Goal: Information Seeking & Learning: Compare options

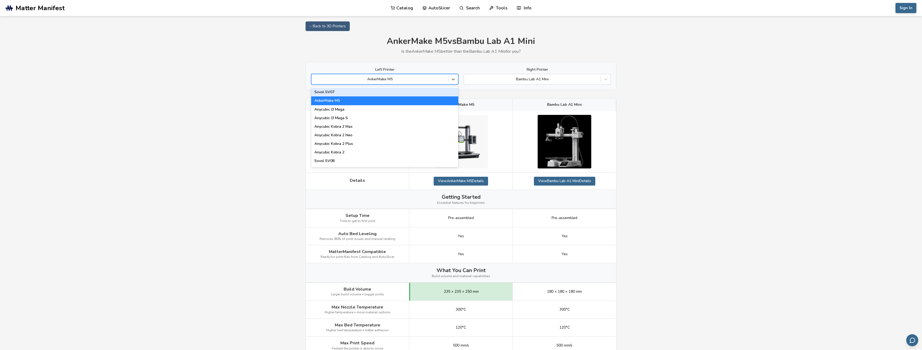
click at [431, 77] on div at bounding box center [379, 79] width 131 height 5
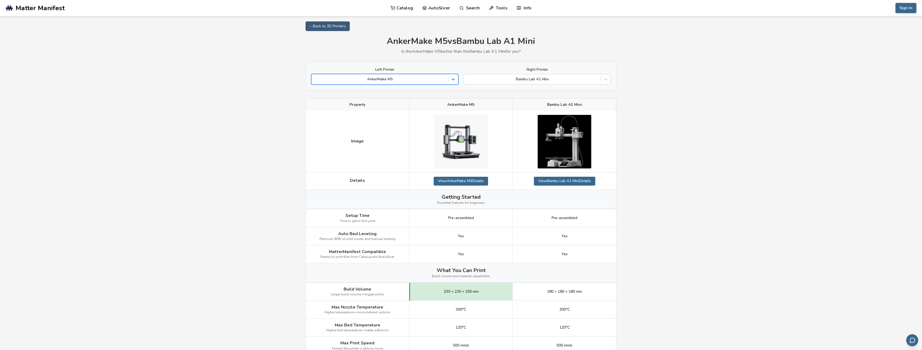
drag, startPoint x: 431, startPoint y: 77, endPoint x: 427, endPoint y: 75, distance: 4.4
click at [430, 77] on div at bounding box center [379, 79] width 131 height 5
type input "**"
click at [423, 91] on div "Creality Hi" at bounding box center [384, 92] width 147 height 9
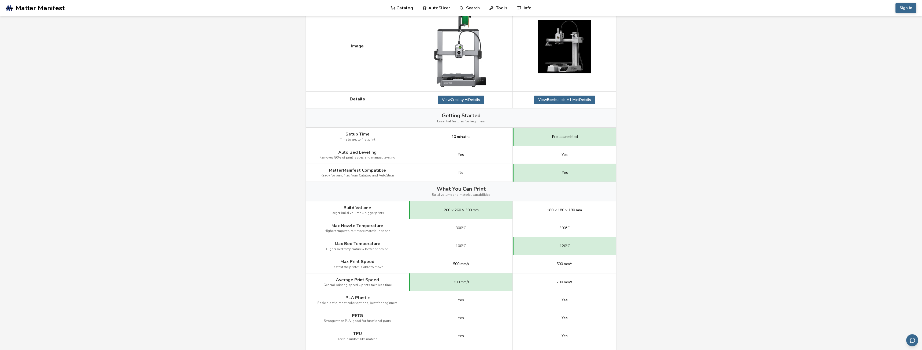
scroll to position [109, 0]
drag, startPoint x: 461, startPoint y: 208, endPoint x: 524, endPoint y: 202, distance: 63.3
click at [0, 0] on div "Build Volume Larger build volume = bigger prints 260 × 260 × 300 mm 180 × 180 ×…" at bounding box center [0, 0] width 0 height 0
click at [530, 202] on div "180 × 180 × 180 mm" at bounding box center [564, 210] width 103 height 18
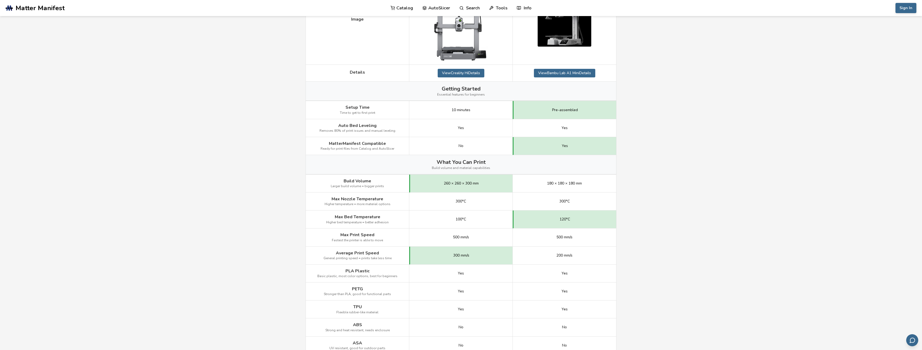
scroll to position [137, 0]
drag, startPoint x: 445, startPoint y: 218, endPoint x: 535, endPoint y: 216, distance: 89.8
click at [0, 0] on div "Max Bed Temperature Higher bed temperature = better adhesion 100°C 120°C" at bounding box center [0, 0] width 0 height 0
click at [541, 216] on div "120°C" at bounding box center [564, 219] width 103 height 18
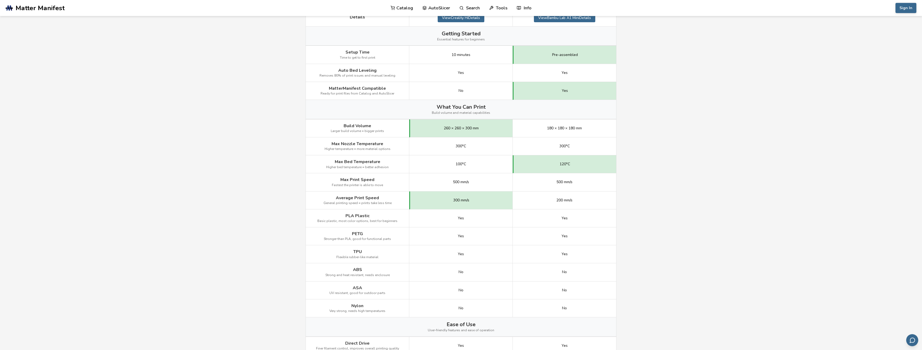
scroll to position [191, 0]
click at [454, 189] on div "500 mm/s" at bounding box center [460, 182] width 103 height 18
drag, startPoint x: 546, startPoint y: 188, endPoint x: 526, endPoint y: 192, distance: 19.8
click at [545, 188] on div "500 mm/s" at bounding box center [564, 182] width 103 height 18
drag, startPoint x: 437, startPoint y: 199, endPoint x: 522, endPoint y: 204, distance: 84.4
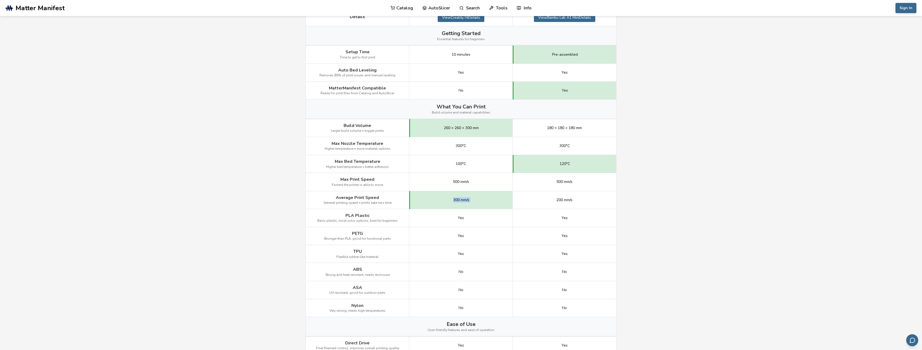
click at [0, 0] on div "Average Print Speed General printing speed = prints take less time 300 mm/s 200…" at bounding box center [0, 0] width 0 height 0
click at [520, 203] on div "200 mm/s" at bounding box center [564, 200] width 103 height 18
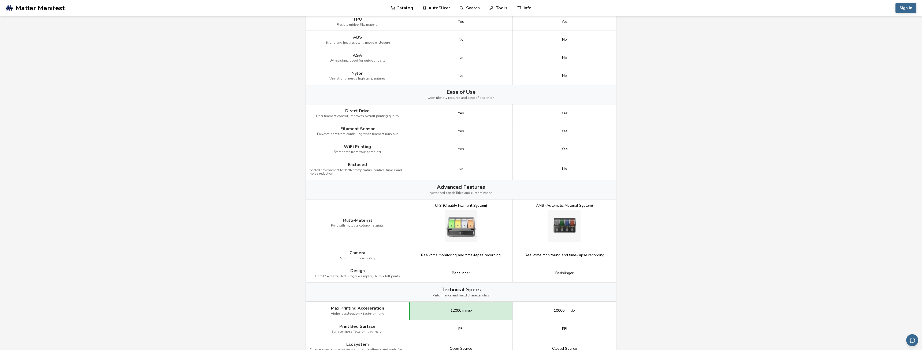
scroll to position [437, 0]
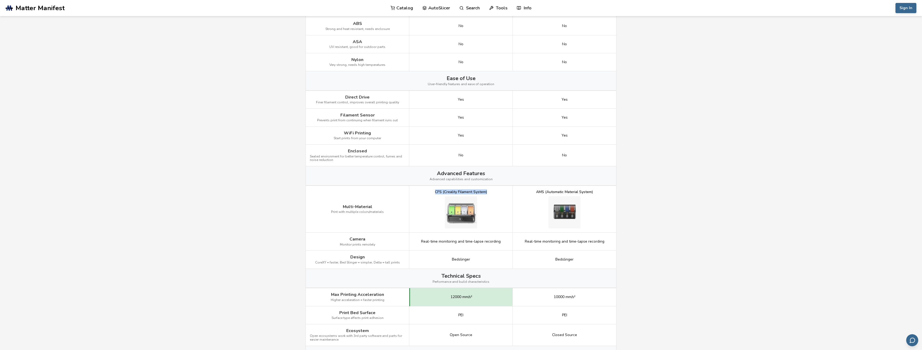
drag, startPoint x: 435, startPoint y: 191, endPoint x: 500, endPoint y: 195, distance: 64.7
click at [501, 196] on div "CFS (Creality Filament System)" at bounding box center [460, 209] width 103 height 47
click at [500, 195] on div "CFS (Creality Filament System)" at bounding box center [460, 209] width 103 height 47
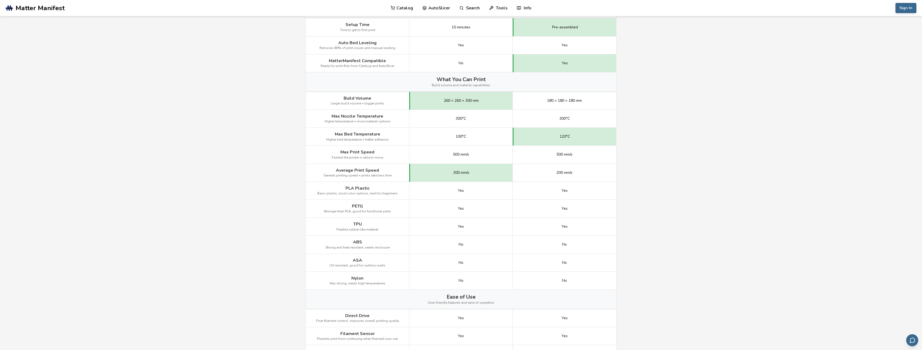
scroll to position [27, 0]
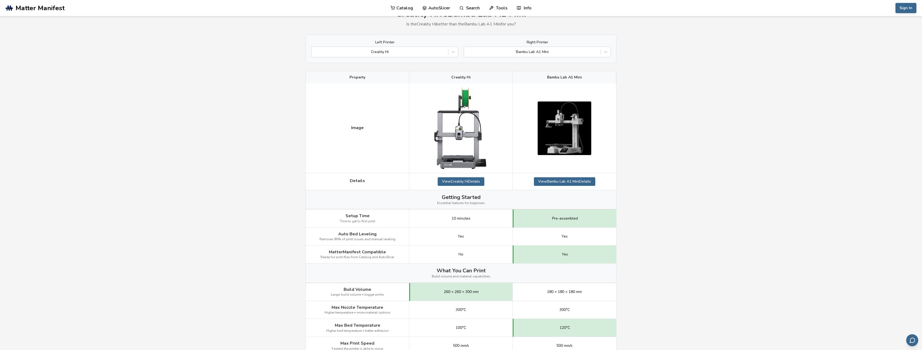
click at [369, 259] on span "Ready for print files from Catalog and AutoSlicer" at bounding box center [358, 258] width 74 height 4
click at [370, 259] on span "Ready for print files from Catalog and AutoSlicer" at bounding box center [358, 258] width 74 height 4
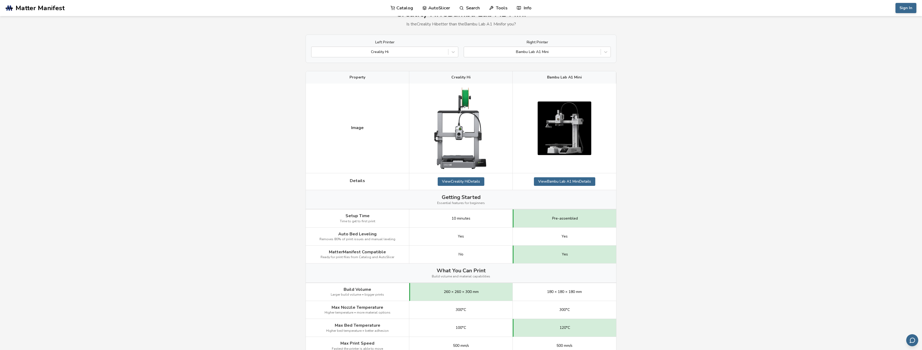
click at [370, 259] on span "Ready for print files from Catalog and AutoSlicer" at bounding box center [358, 258] width 74 height 4
click at [487, 200] on div "Getting Started Essential features for beginners" at bounding box center [461, 199] width 310 height 19
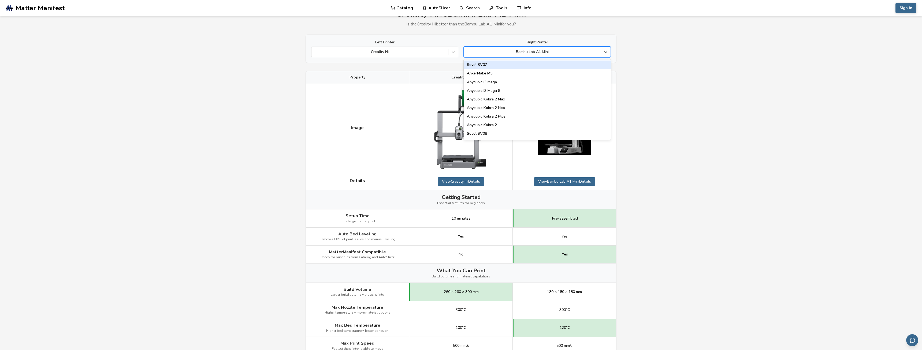
click at [576, 52] on div at bounding box center [532, 51] width 131 height 5
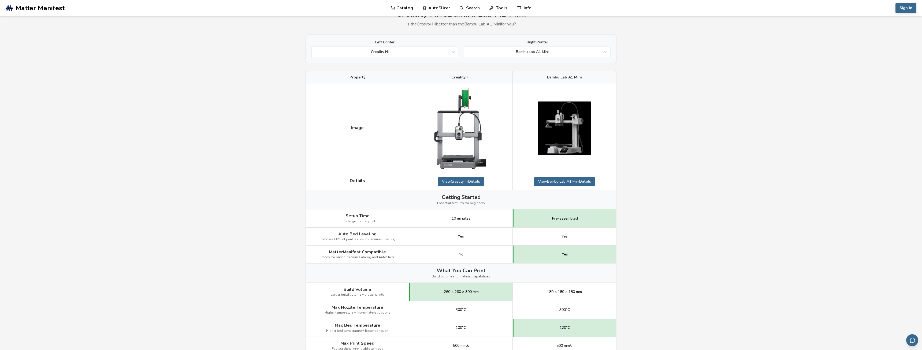
scroll to position [0, 0]
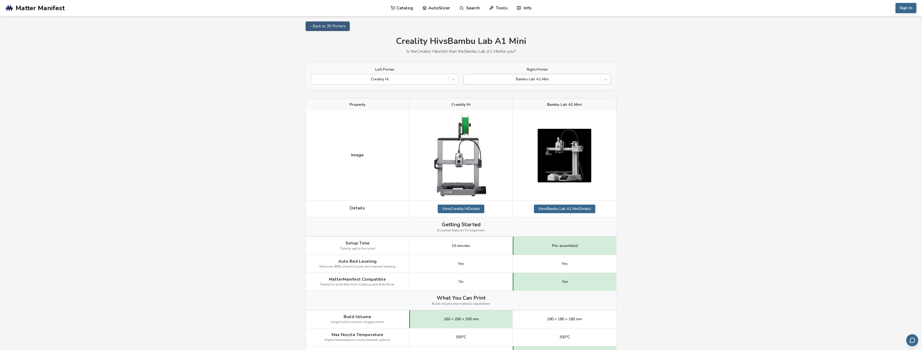
click at [506, 80] on div at bounding box center [532, 79] width 131 height 5
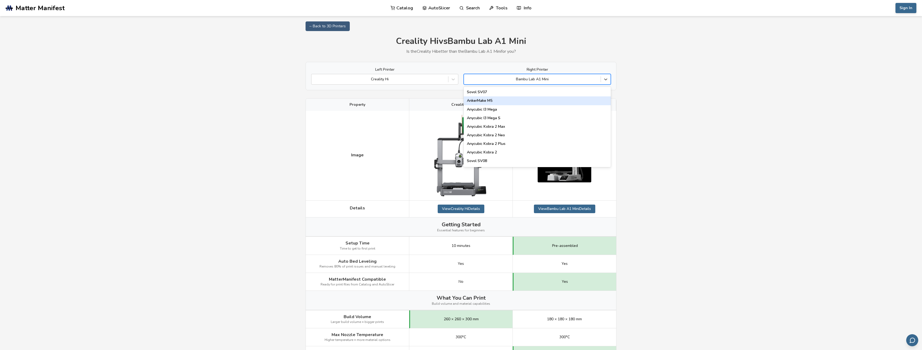
click at [504, 103] on div "AnkerMake M5" at bounding box center [537, 100] width 147 height 9
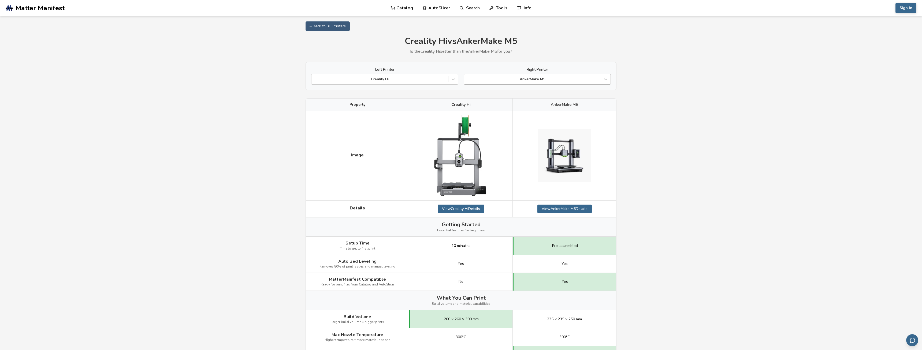
click at [548, 83] on div "AnkerMake M5" at bounding box center [532, 80] width 137 height 8
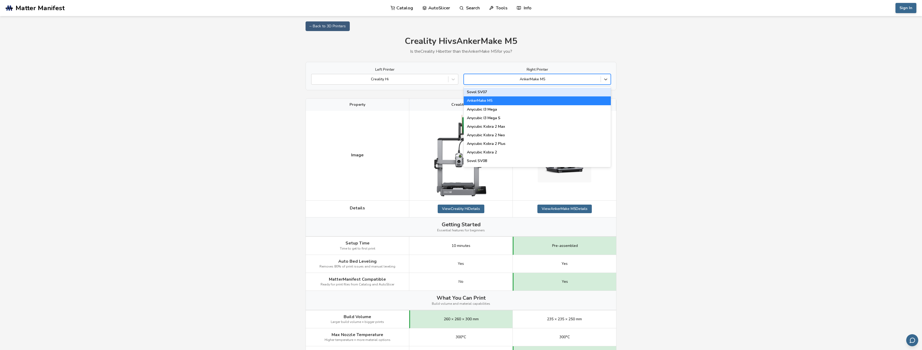
click at [548, 83] on div "AnkerMake M5" at bounding box center [532, 80] width 137 height 8
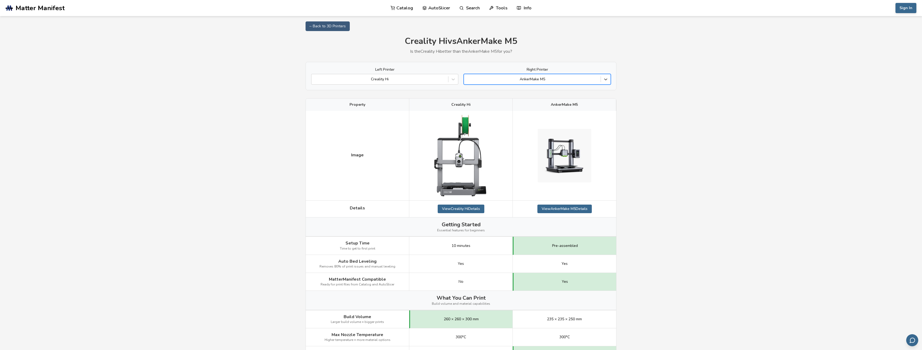
click at [548, 83] on div "AnkerMake M5" at bounding box center [532, 80] width 137 height 8
type input "****"
click at [537, 91] on div "Bambu Lab A1 Mini" at bounding box center [537, 92] width 147 height 9
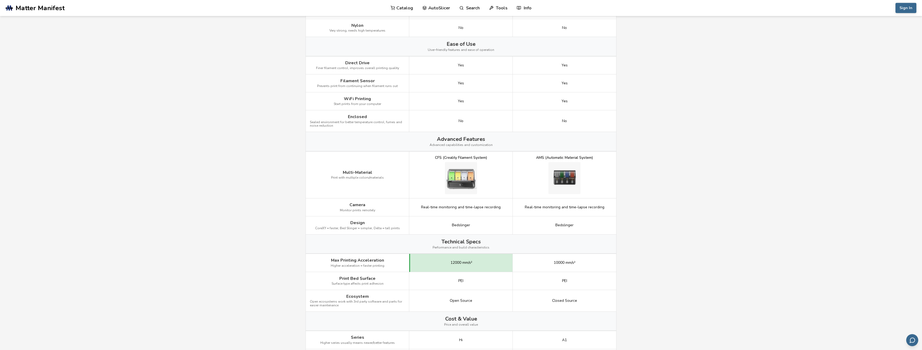
scroll to position [492, 0]
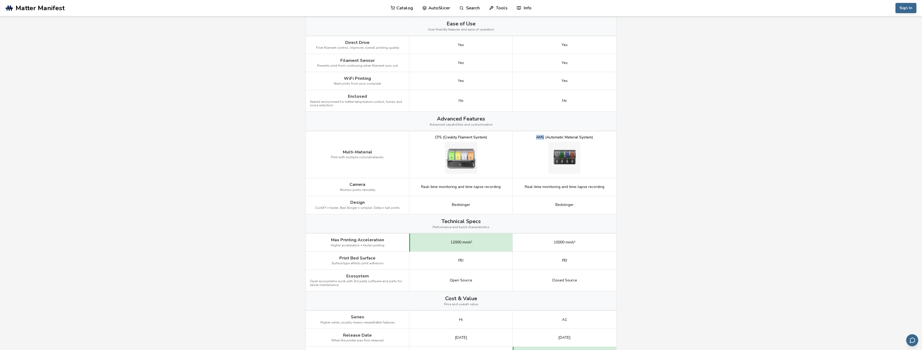
drag, startPoint x: 534, startPoint y: 137, endPoint x: 543, endPoint y: 136, distance: 9.4
click at [543, 136] on div "AMS (Automatic Material System)" at bounding box center [564, 154] width 103 height 47
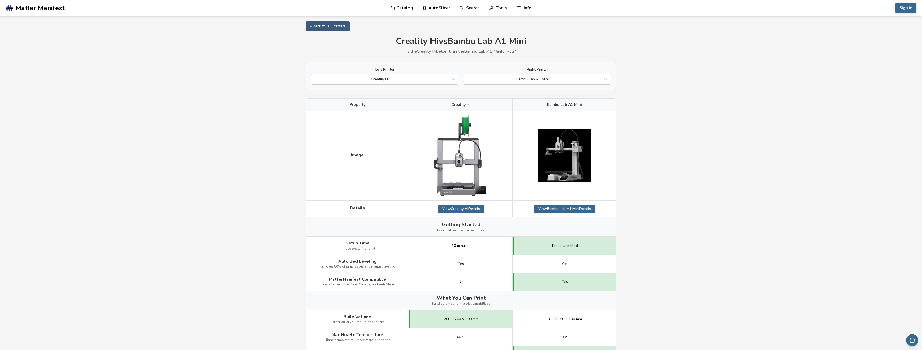
scroll to position [137, 0]
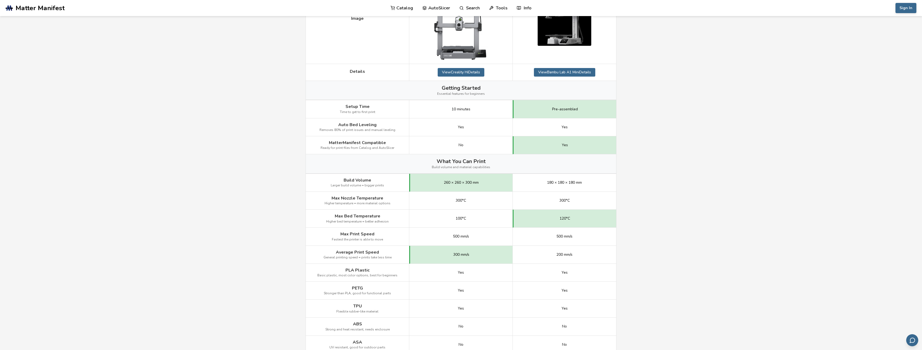
click at [476, 184] on span "260 × 260 × 300 mm" at bounding box center [461, 183] width 35 height 4
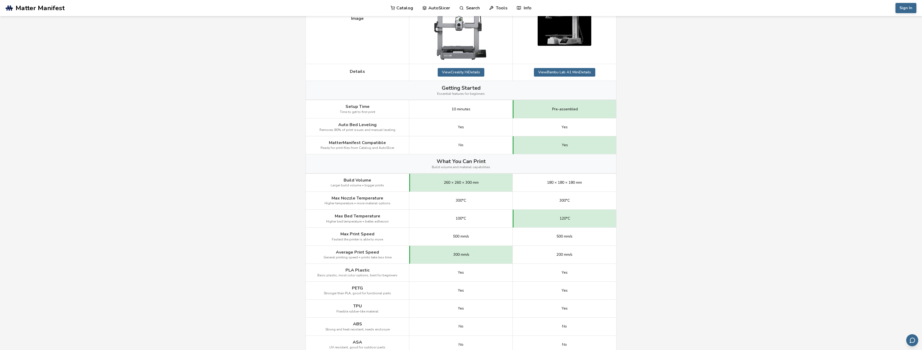
click at [476, 184] on span "260 × 260 × 300 mm" at bounding box center [461, 183] width 35 height 4
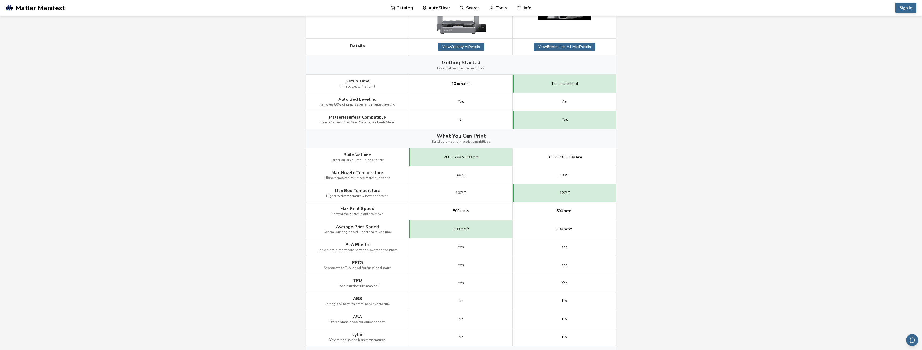
scroll to position [164, 0]
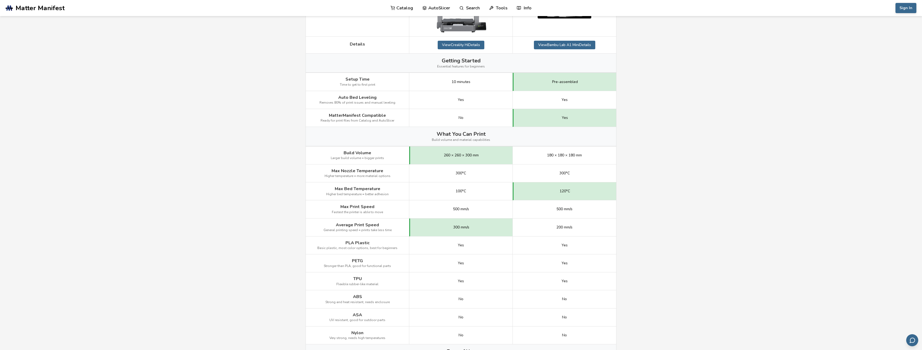
click at [470, 157] on span "260 × 260 × 300 mm" at bounding box center [461, 155] width 35 height 4
click at [469, 156] on span "260 × 260 × 300 mm" at bounding box center [461, 155] width 35 height 4
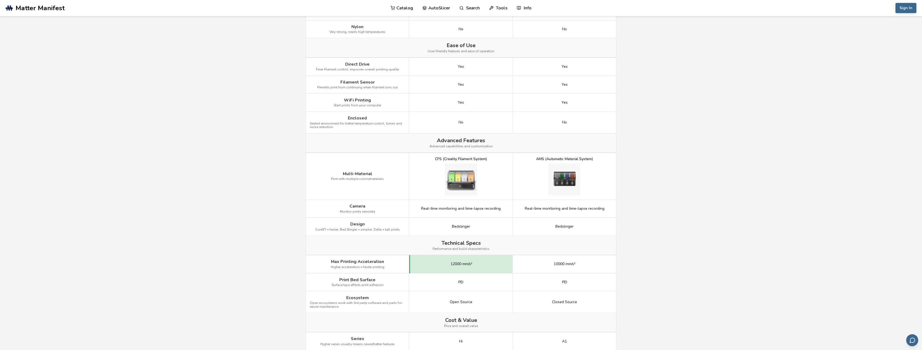
scroll to position [465, 0]
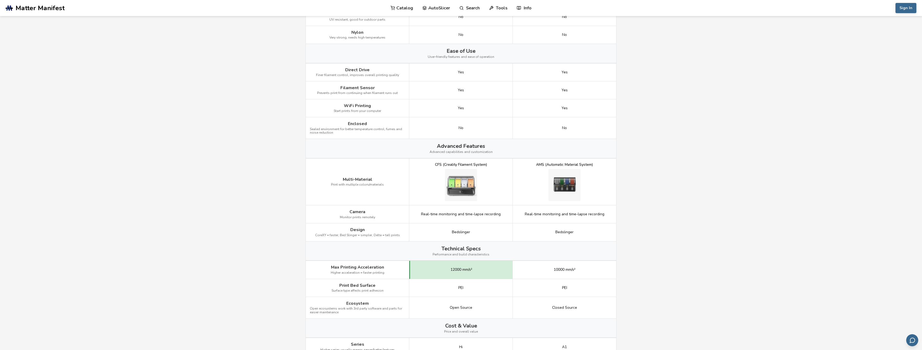
click at [474, 163] on div "CFS (Creality Filament System)" at bounding box center [461, 165] width 52 height 4
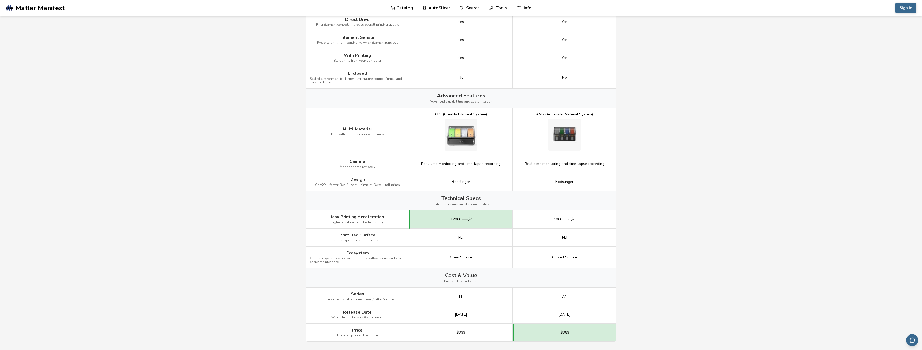
scroll to position [574, 0]
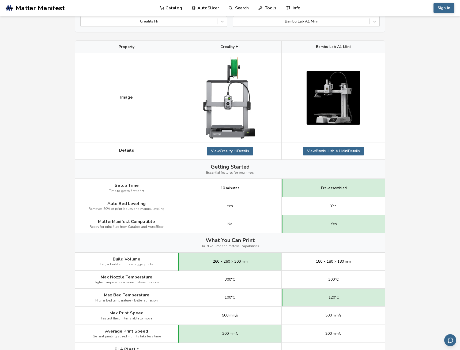
scroll to position [55, 0]
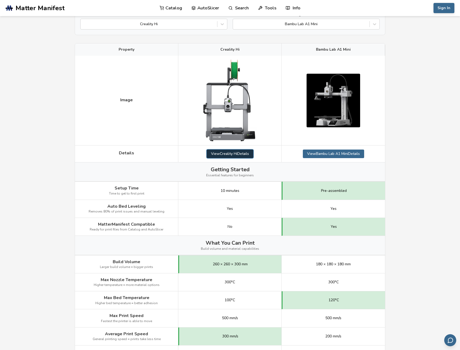
click at [230, 150] on link "View Creality Hi Details" at bounding box center [230, 154] width 47 height 9
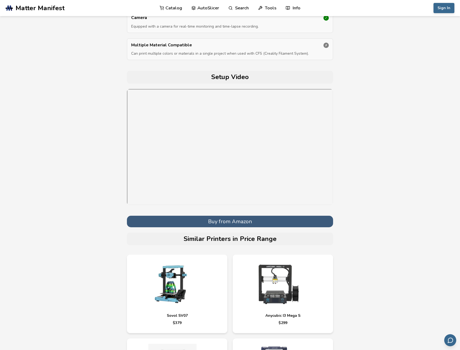
scroll to position [1558, 0]
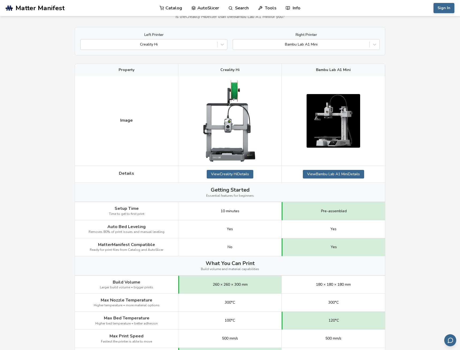
scroll to position [1, 0]
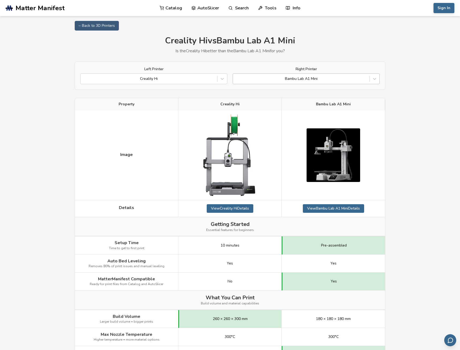
click at [260, 79] on div at bounding box center [301, 78] width 131 height 5
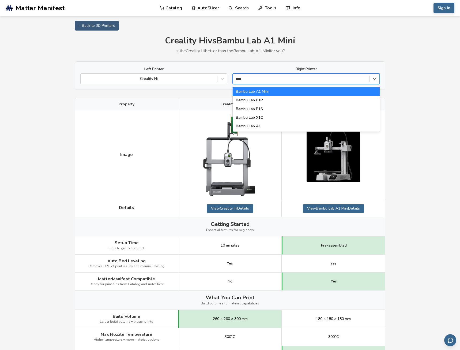
type input "*****"
click at [282, 126] on div "Bambu Lab A1" at bounding box center [306, 126] width 147 height 9
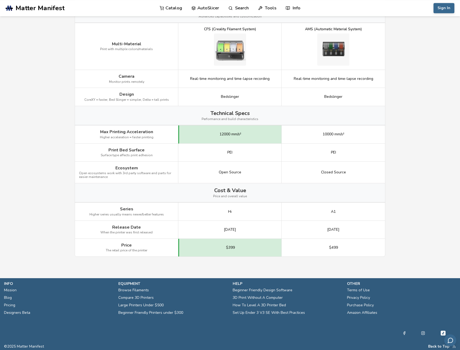
scroll to position [602, 0]
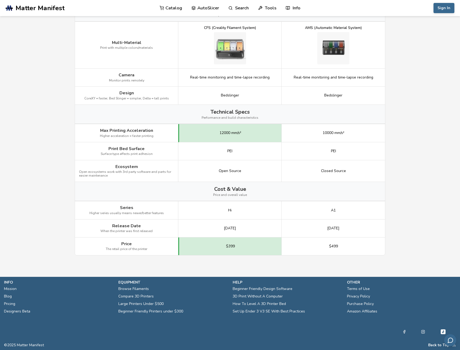
click at [327, 229] on span "March 2024" at bounding box center [333, 228] width 12 height 4
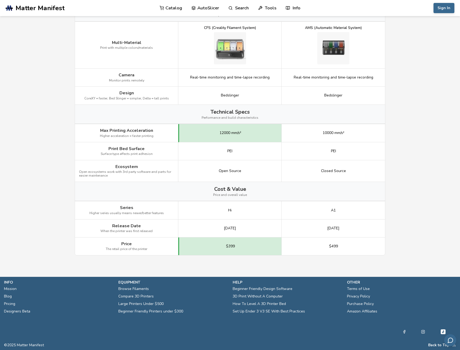
click at [327, 229] on span "March 2024" at bounding box center [333, 228] width 12 height 4
click at [219, 231] on div "[DATE]" at bounding box center [229, 228] width 103 height 18
click at [228, 230] on span "[DATE]" at bounding box center [230, 228] width 12 height 4
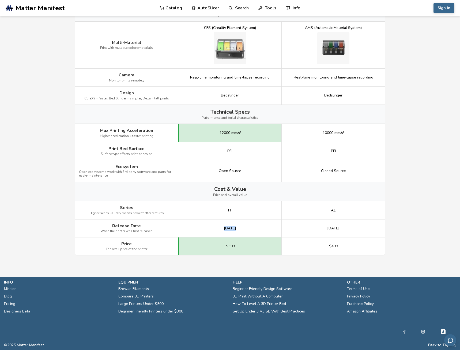
click at [228, 230] on span "[DATE]" at bounding box center [230, 228] width 12 height 4
click at [230, 230] on span "[DATE]" at bounding box center [230, 228] width 12 height 4
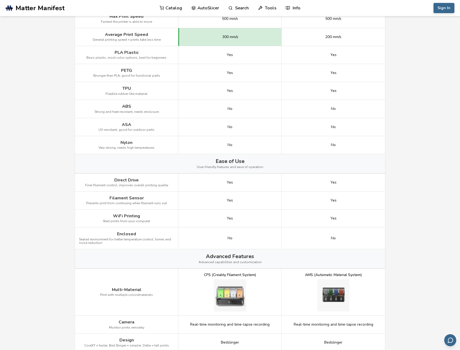
scroll to position [356, 0]
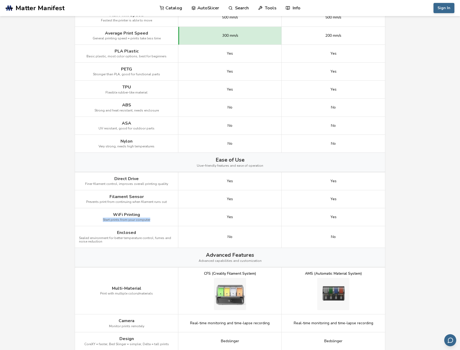
drag, startPoint x: 152, startPoint y: 222, endPoint x: 101, endPoint y: 217, distance: 51.2
click at [101, 217] on div "WiFi Printing Start prints from your computer" at bounding box center [126, 217] width 103 height 18
drag, startPoint x: 77, startPoint y: 239, endPoint x: 123, endPoint y: 242, distance: 46.5
click at [123, 242] on div "Enclosed Sealed environment for better temperature control, fumes and noise red…" at bounding box center [126, 237] width 103 height 22
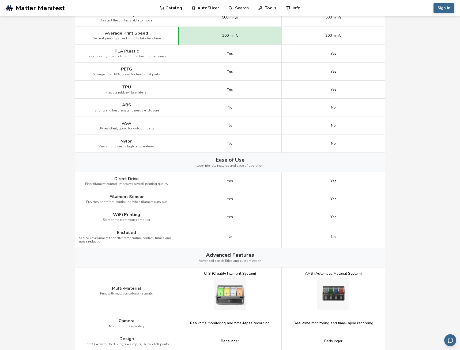
click at [123, 241] on span "Sealed environment for better temperature control, fumes and noise reduction" at bounding box center [126, 240] width 95 height 8
click at [124, 242] on span "Sealed environment for better temperature control, fumes and noise reduction" at bounding box center [126, 240] width 95 height 8
drag, startPoint x: 125, startPoint y: 245, endPoint x: 87, endPoint y: 228, distance: 41.7
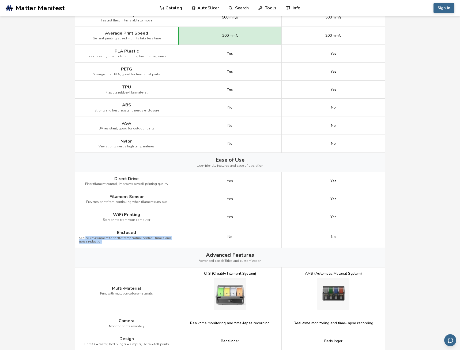
click at [87, 228] on div "Enclosed Sealed environment for better temperature control, fumes and noise red…" at bounding box center [126, 237] width 103 height 22
click at [102, 230] on div "Enclosed Sealed environment for better temperature control, fumes and noise red…" at bounding box center [126, 237] width 103 height 22
drag, startPoint x: 105, startPoint y: 231, endPoint x: 136, endPoint y: 237, distance: 30.9
click at [136, 237] on div "Enclosed Sealed environment for better temperature control, fumes and noise red…" at bounding box center [126, 237] width 103 height 22
click at [135, 242] on span "Sealed environment for better temperature control, fumes and noise reduction" at bounding box center [126, 240] width 95 height 8
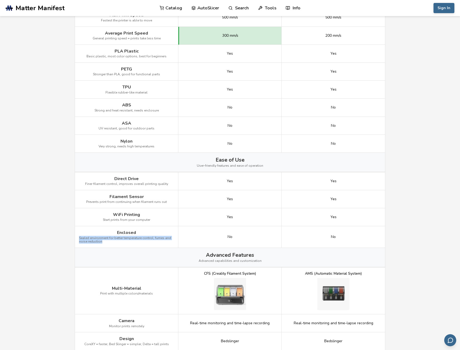
drag, startPoint x: 132, startPoint y: 243, endPoint x: 79, endPoint y: 231, distance: 54.2
click at [79, 231] on div "Enclosed Sealed environment for better temperature control, fumes and noise red…" at bounding box center [126, 237] width 103 height 22
click at [100, 232] on div "Enclosed Sealed environment for better temperature control, fumes and noise red…" at bounding box center [126, 237] width 103 height 22
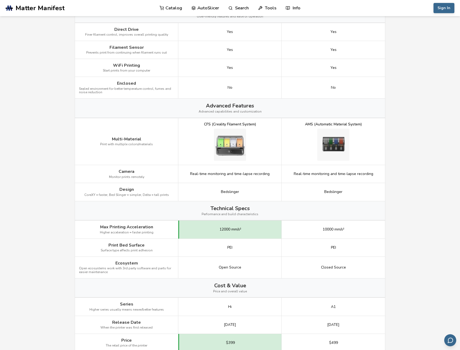
scroll to position [493, 0]
